Goal: Check status: Check status

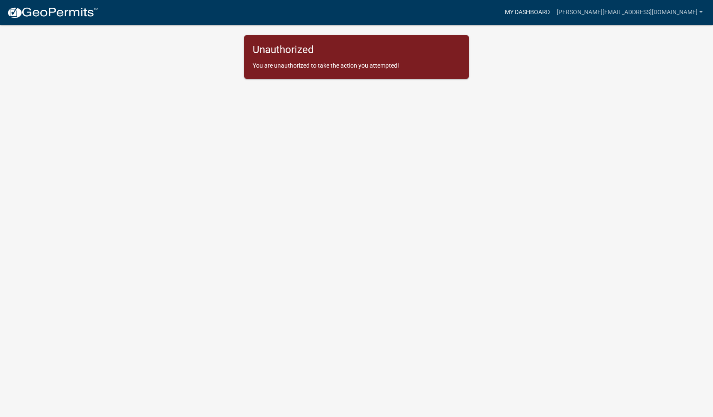
click at [553, 10] on link "My Dashboard" at bounding box center [527, 12] width 52 height 16
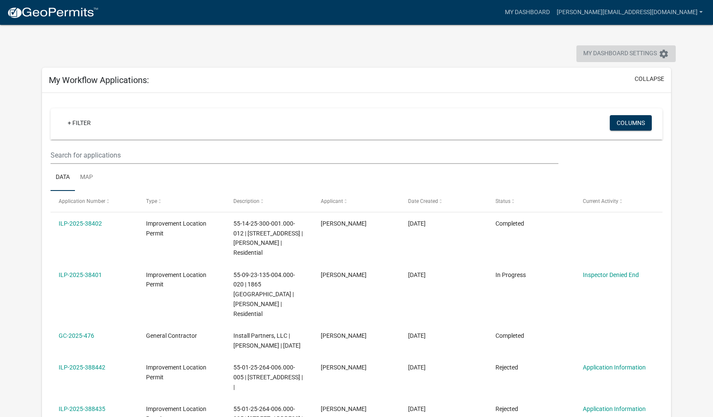
click at [609, 56] on span "My Dashboard Settings" at bounding box center [620, 54] width 74 height 10
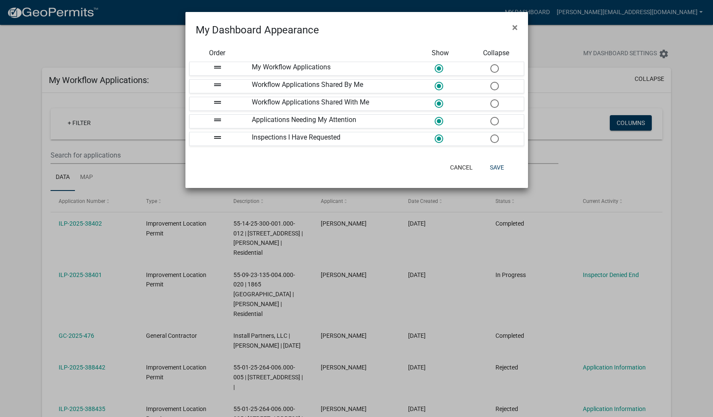
click at [591, 175] on ngb-modal-window "My Dashboard Appearance × Order Show Collapse drag_handle My Workflow Applicati…" at bounding box center [356, 208] width 713 height 417
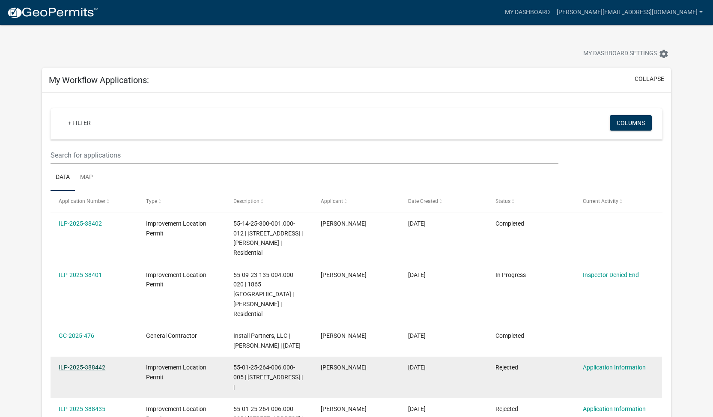
click at [78, 364] on link "ILP-2025-388442" at bounding box center [82, 367] width 47 height 7
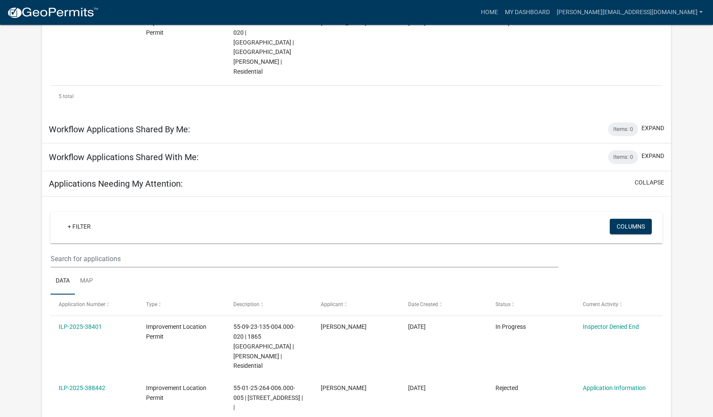
scroll to position [412, 0]
